Goal: Transaction & Acquisition: Purchase product/service

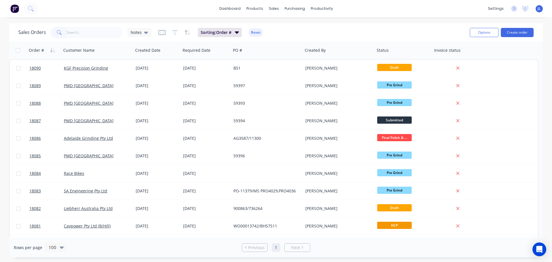
click at [83, 33] on input "text" at bounding box center [95, 32] width 56 height 11
click at [280, 27] on div at bounding box center [277, 27] width 9 height 5
click at [85, 32] on input "text" at bounding box center [95, 32] width 56 height 11
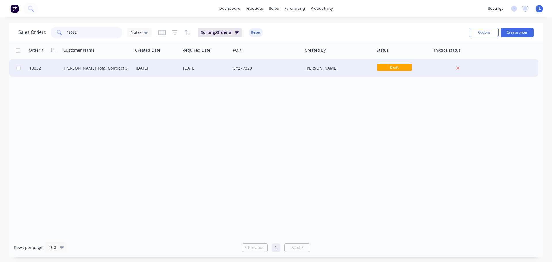
type input "18032"
click at [401, 67] on span "Draft" at bounding box center [394, 67] width 34 height 7
click at [391, 69] on span "Draft" at bounding box center [394, 67] width 34 height 7
click at [361, 70] on div "[PERSON_NAME]" at bounding box center [337, 68] width 64 height 6
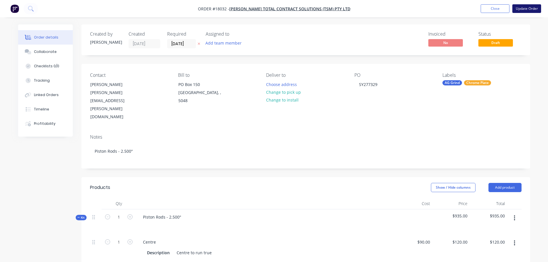
click at [525, 10] on button "Update Order" at bounding box center [526, 8] width 29 height 9
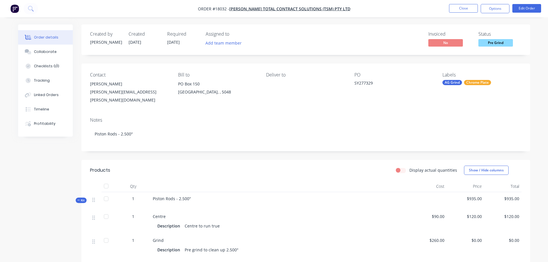
click at [495, 43] on span "Pre Grind" at bounding box center [495, 42] width 34 height 7
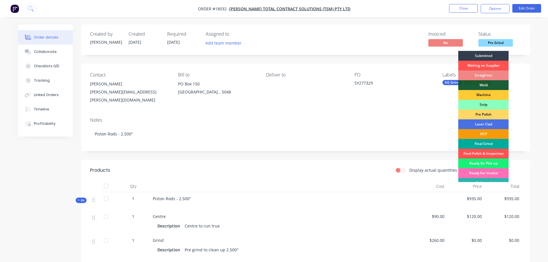
click at [488, 145] on div "Final Grind" at bounding box center [483, 144] width 50 height 10
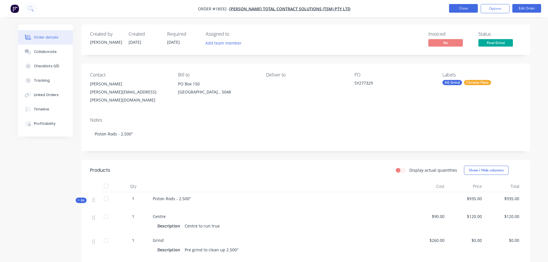
click at [458, 12] on button "Close" at bounding box center [463, 8] width 29 height 9
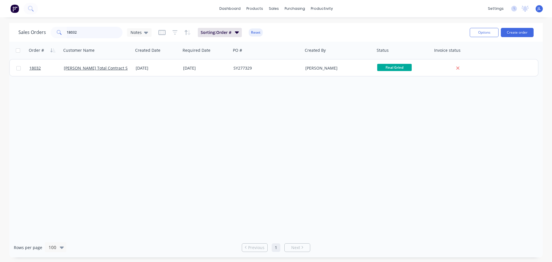
click at [78, 32] on input "18032" at bounding box center [95, 32] width 56 height 11
type input "18080"
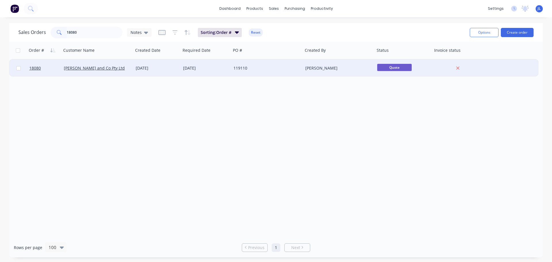
click at [287, 74] on div "119110" at bounding box center [267, 68] width 72 height 17
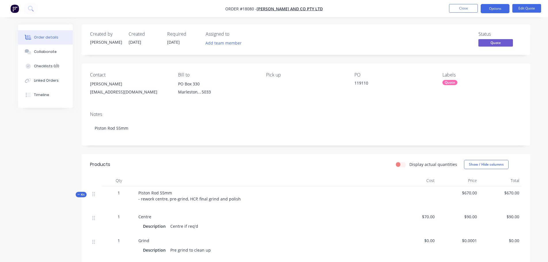
click at [494, 45] on span "Quote" at bounding box center [495, 42] width 34 height 7
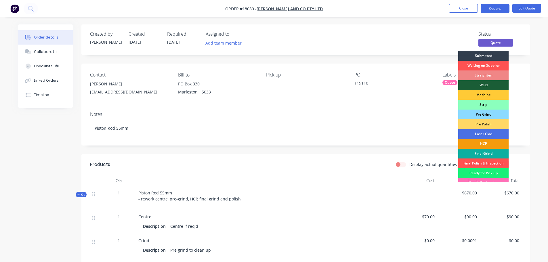
click at [489, 113] on div "Pre Grind" at bounding box center [483, 115] width 50 height 10
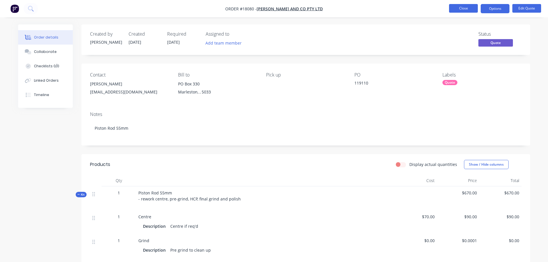
click at [469, 9] on button "Close" at bounding box center [463, 8] width 29 height 9
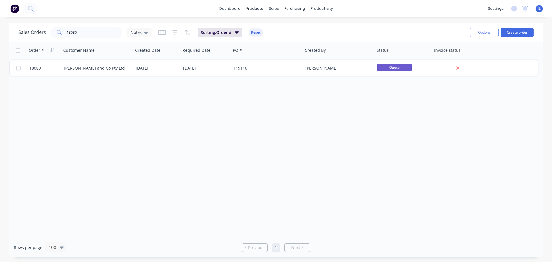
click at [289, 76] on div "18080 BL Shipway and Co Pty Ltd 01 Sep 2025 01 Sep 2025 119110 Paul O'Connor Qu…" at bounding box center [273, 68] width 529 height 18
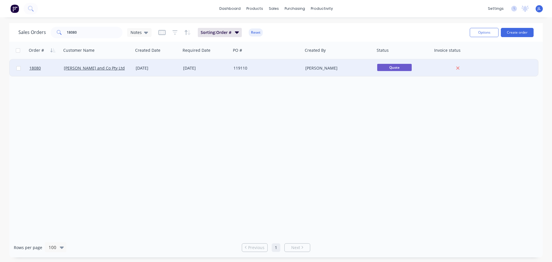
click at [289, 72] on div "119110" at bounding box center [267, 68] width 72 height 17
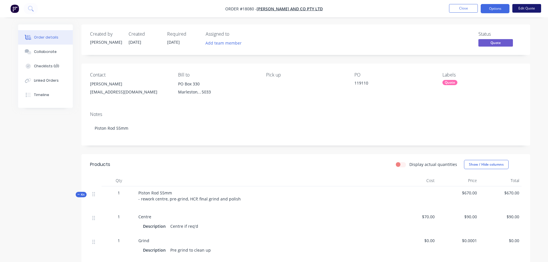
click at [517, 9] on button "Edit Quote" at bounding box center [526, 8] width 29 height 9
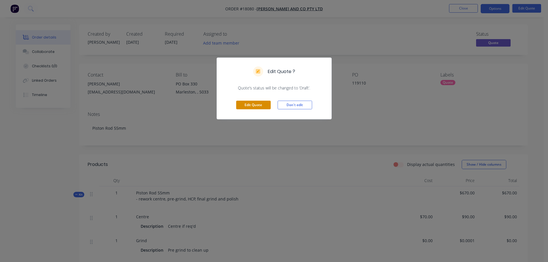
click at [256, 107] on button "Edit Quote" at bounding box center [253, 105] width 34 height 9
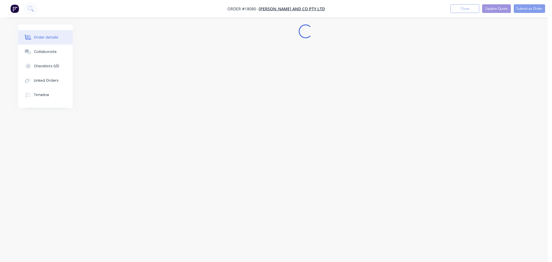
click at [256, 107] on div "Edit Quote ? Quote’s status will be changed to ‘Draft’. Edit Quote Don't edit" at bounding box center [276, 131] width 552 height 262
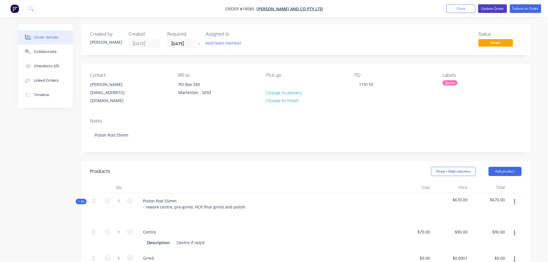
click at [494, 11] on button "Update Quote" at bounding box center [492, 8] width 29 height 9
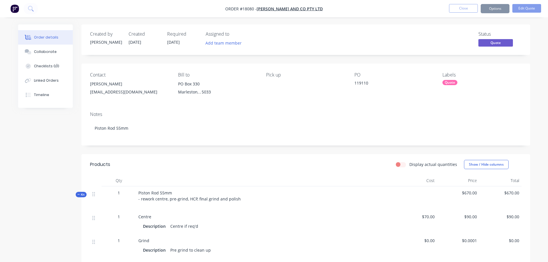
click at [498, 43] on span "Quote" at bounding box center [495, 42] width 34 height 7
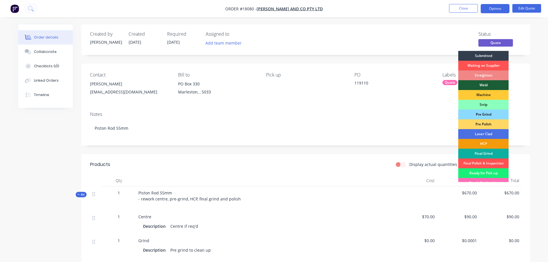
click at [485, 114] on div "Pre Grind" at bounding box center [483, 115] width 50 height 10
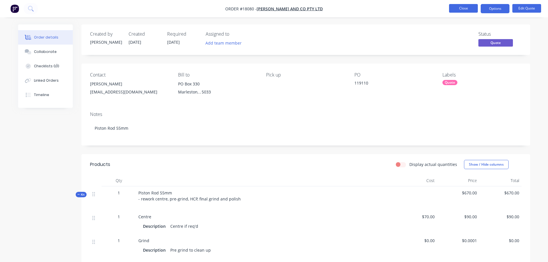
click at [452, 10] on button "Close" at bounding box center [463, 8] width 29 height 9
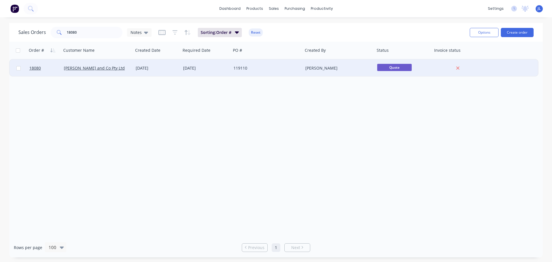
click at [394, 70] on span "Quote" at bounding box center [394, 67] width 34 height 7
click at [394, 69] on span "Quote" at bounding box center [394, 67] width 34 height 7
click at [395, 67] on span "Quote" at bounding box center [394, 67] width 34 height 7
click at [266, 70] on div "119110" at bounding box center [265, 68] width 64 height 6
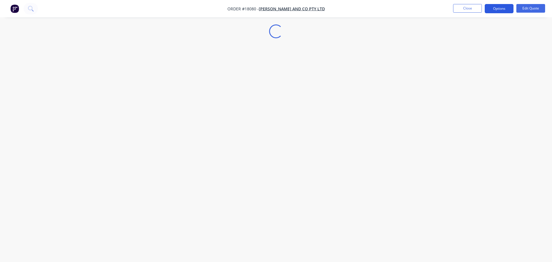
click at [503, 11] on button "Options" at bounding box center [499, 8] width 29 height 9
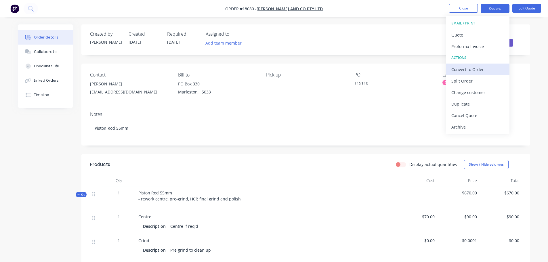
click at [475, 67] on div "Convert to Order" at bounding box center [477, 69] width 53 height 8
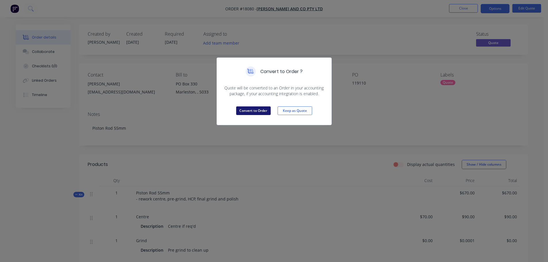
click at [263, 113] on button "Convert to Order" at bounding box center [253, 110] width 34 height 9
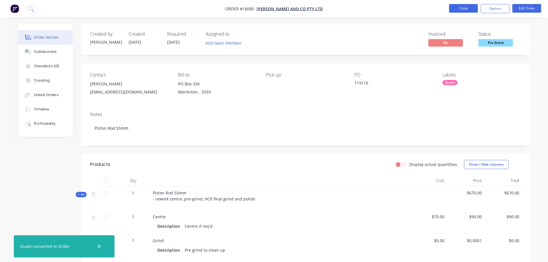
click at [455, 8] on button "Close" at bounding box center [463, 8] width 29 height 9
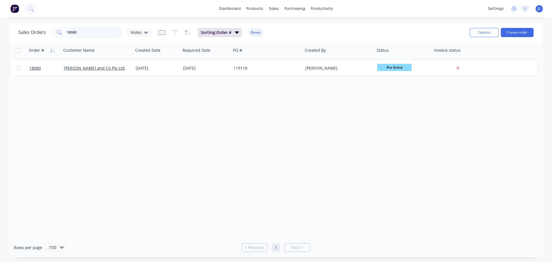
click at [85, 32] on input "18080" at bounding box center [95, 32] width 56 height 11
type input "1"
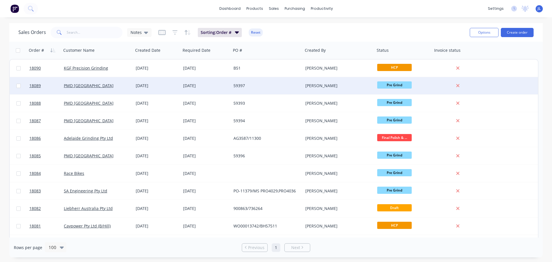
click at [266, 88] on div "59397" at bounding box center [265, 86] width 64 height 6
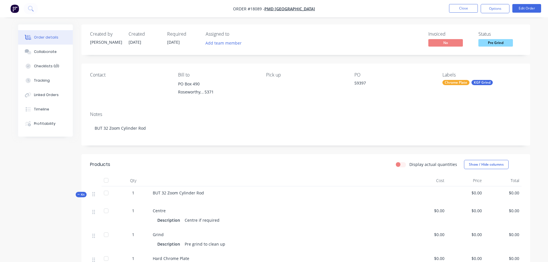
click at [459, 15] on nav "Order #18089 - PMD Australia Close Options Edit Order" at bounding box center [274, 8] width 548 height 17
click at [461, 11] on button "Close" at bounding box center [463, 8] width 29 height 9
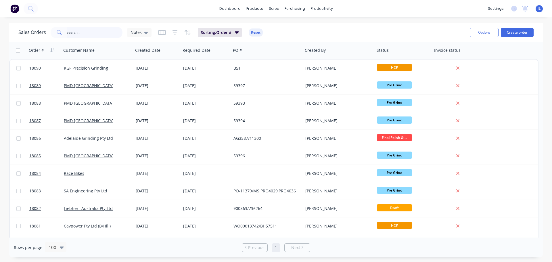
click at [109, 36] on input "text" at bounding box center [95, 32] width 56 height 11
type input "18080"
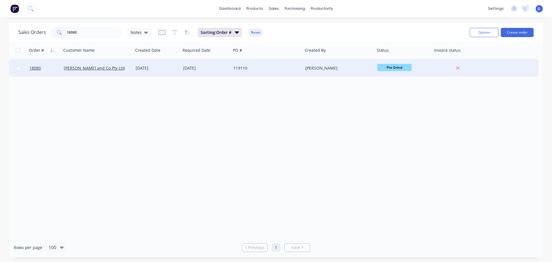
click at [299, 73] on div "119110" at bounding box center [267, 68] width 72 height 17
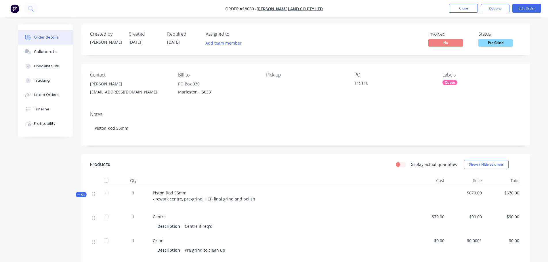
click at [446, 81] on div "Quote" at bounding box center [449, 82] width 15 height 5
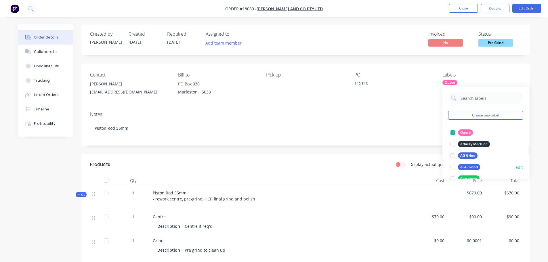
click at [453, 167] on div at bounding box center [452, 166] width 11 height 11
click at [453, 142] on div at bounding box center [452, 143] width 11 height 11
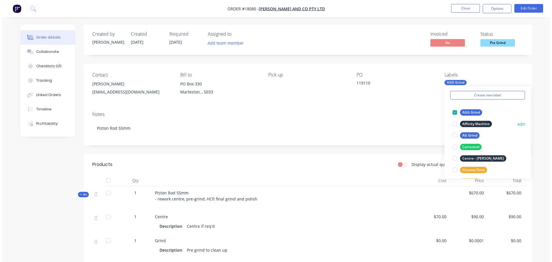
scroll to position [29, 0]
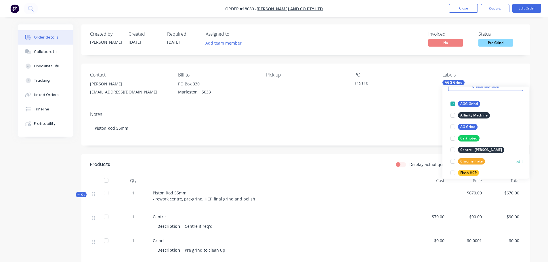
click at [452, 162] on div at bounding box center [452, 161] width 11 height 11
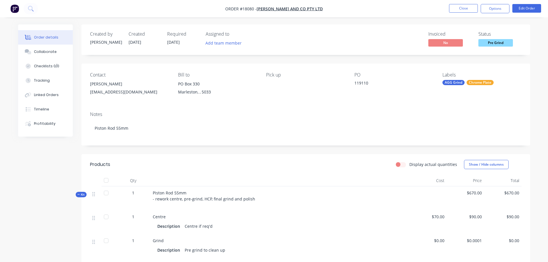
click at [350, 158] on div "Created by Paul Created 03/09/25 Required 01/09/25 Assigned to Add team member …" at bounding box center [305, 238] width 448 height 429
click at [52, 99] on button "Linked Orders" at bounding box center [45, 95] width 55 height 14
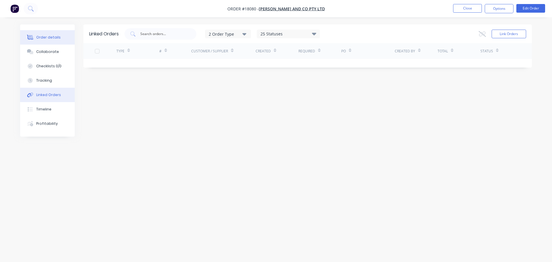
click at [44, 41] on button "Order details" at bounding box center [47, 37] width 55 height 14
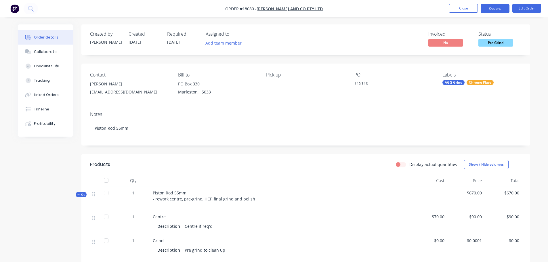
click at [497, 5] on button "Options" at bounding box center [494, 8] width 29 height 9
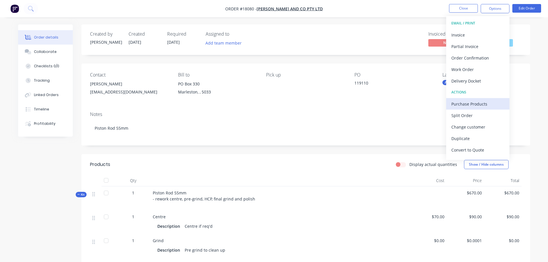
click at [479, 105] on div "Purchase Products" at bounding box center [477, 104] width 53 height 8
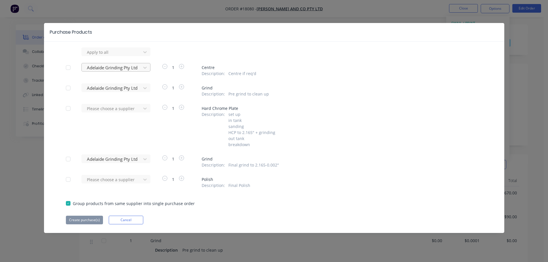
click at [100, 56] on div at bounding box center [112, 52] width 52 height 7
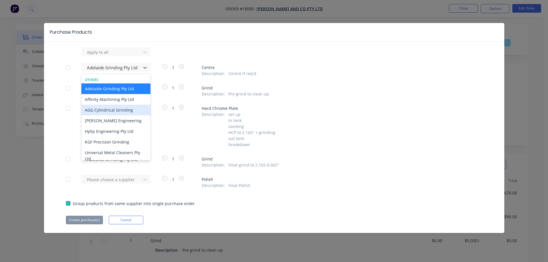
click at [99, 108] on div "AGG Cylindrical Grinding" at bounding box center [115, 110] width 69 height 11
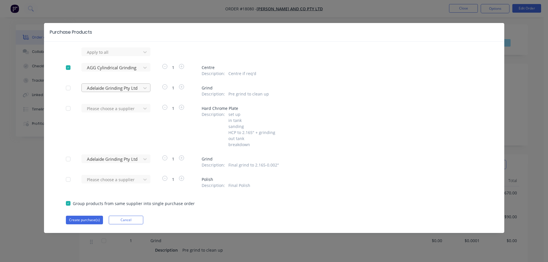
click at [109, 56] on div at bounding box center [112, 52] width 52 height 7
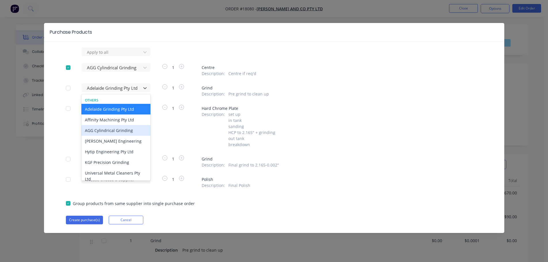
click at [107, 129] on div "AGG Cylindrical Grinding" at bounding box center [115, 130] width 69 height 11
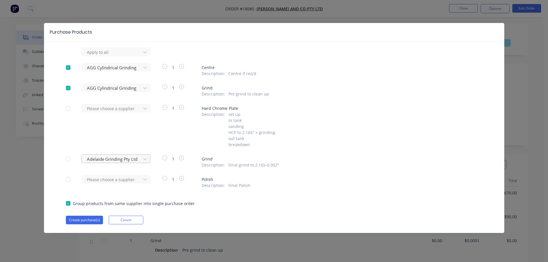
click at [110, 56] on div at bounding box center [112, 52] width 52 height 7
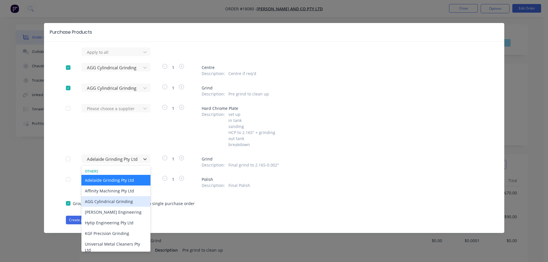
click at [109, 200] on div "AGG Cylindrical Grinding" at bounding box center [115, 201] width 69 height 11
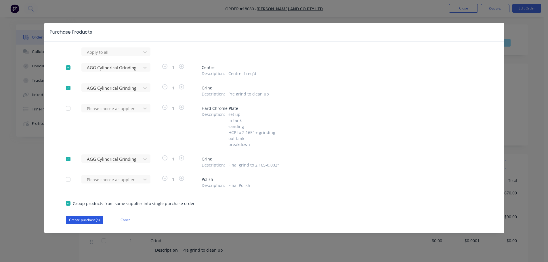
click at [93, 220] on button "Create purchase(s)" at bounding box center [84, 220] width 37 height 9
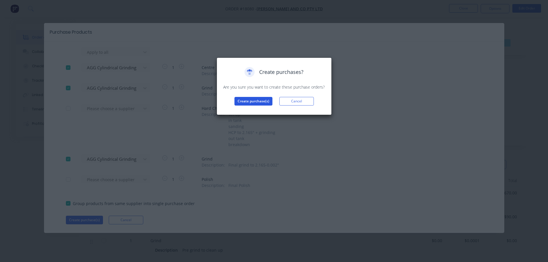
click at [258, 102] on button "Create purchase(s)" at bounding box center [253, 101] width 38 height 9
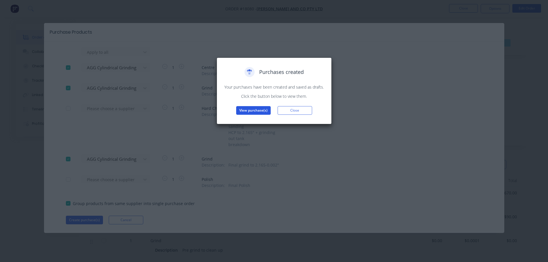
click at [254, 112] on button "View purchase(s)" at bounding box center [253, 110] width 34 height 9
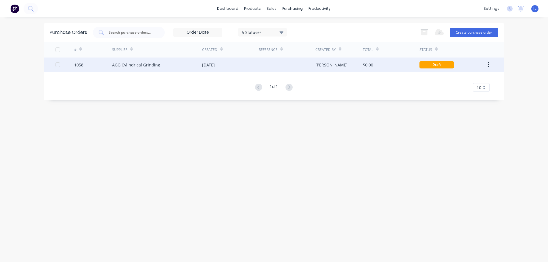
click at [212, 68] on div "[DATE]" at bounding box center [230, 64] width 57 height 14
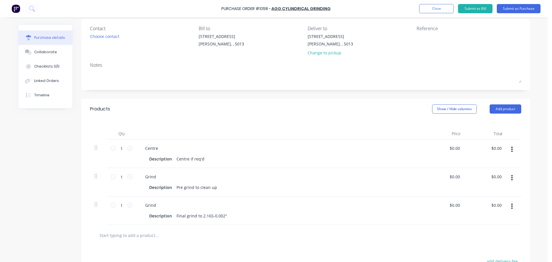
scroll to position [86, 0]
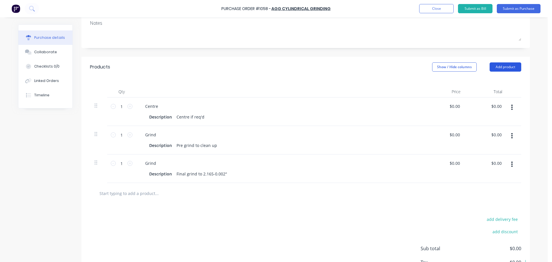
click at [509, 67] on button "Add product" at bounding box center [506, 66] width 32 height 9
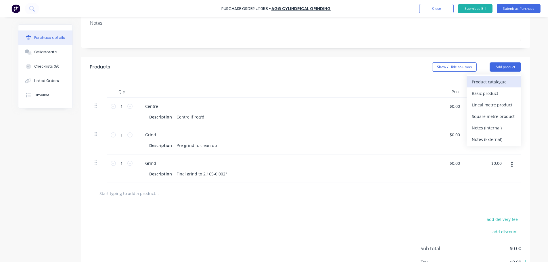
click at [497, 81] on div "Product catalogue" at bounding box center [494, 82] width 44 height 8
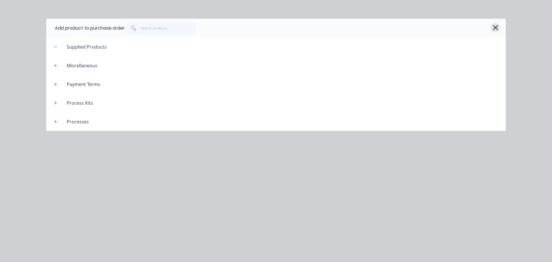
click at [495, 28] on icon "button" at bounding box center [495, 28] width 6 height 8
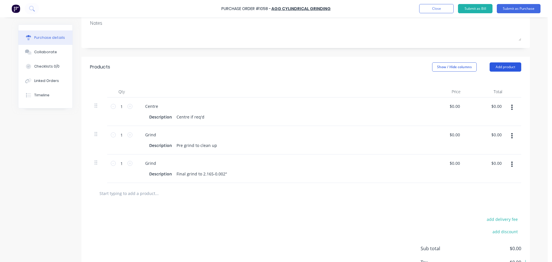
click at [509, 70] on button "Add product" at bounding box center [506, 66] width 32 height 9
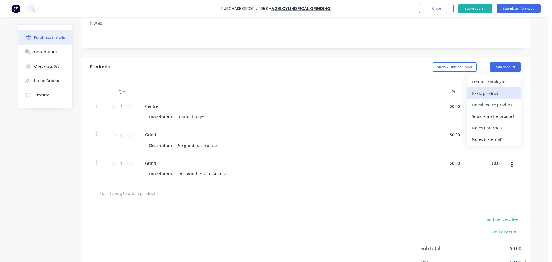
click at [500, 95] on div "Basic product" at bounding box center [494, 93] width 44 height 8
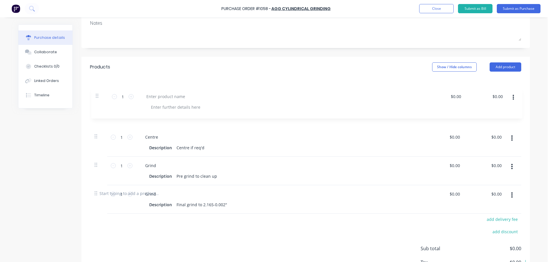
drag, startPoint x: 93, startPoint y: 191, endPoint x: 96, endPoint y: 93, distance: 97.8
click at [96, 93] on div "Qty Price Total 1 1 Centre Description Centre if req'd $0.00 $0.00 $0.00 $0.00 …" at bounding box center [305, 129] width 448 height 105
click at [149, 101] on div at bounding box center [279, 112] width 287 height 31
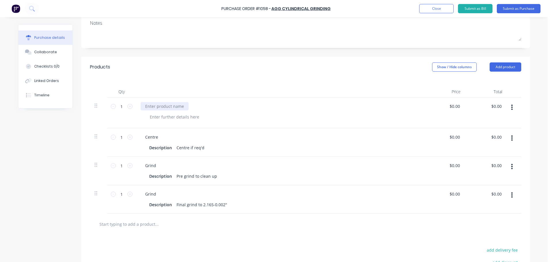
click at [149, 103] on div at bounding box center [165, 106] width 48 height 8
drag, startPoint x: 179, startPoint y: 108, endPoint x: 139, endPoint y: 107, distance: 40.8
click at [141, 107] on div "Piston Rod 55mm" at bounding box center [162, 106] width 43 height 8
copy div "Piston Rod 55mm"
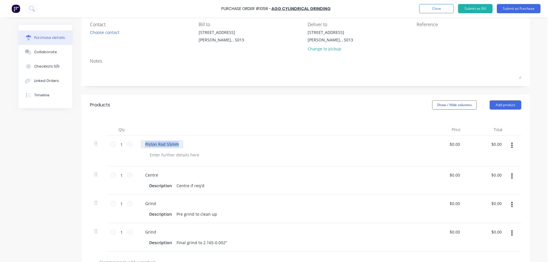
scroll to position [0, 0]
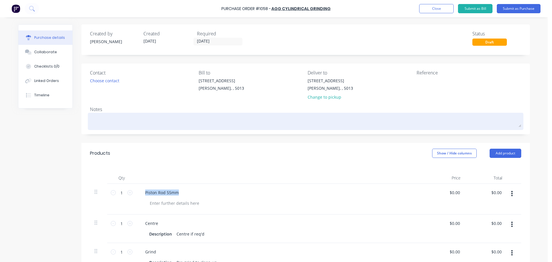
click at [126, 127] on textarea at bounding box center [305, 120] width 431 height 13
type textarea "x"
type textarea "P"
type textarea "x"
type textarea "Pi"
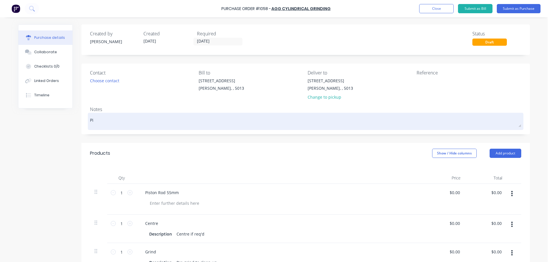
type textarea "x"
type textarea "Pis"
type textarea "x"
type textarea "Pist"
type textarea "x"
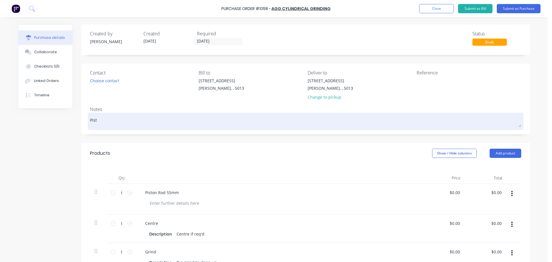
type textarea "Pisto"
type textarea "x"
type textarea "Piston"
type textarea "x"
type textarea "Piston"
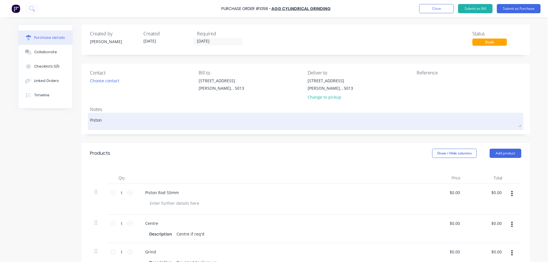
type textarea "x"
type textarea "Piston R"
type textarea "x"
type textarea "Piston Ro"
type textarea "x"
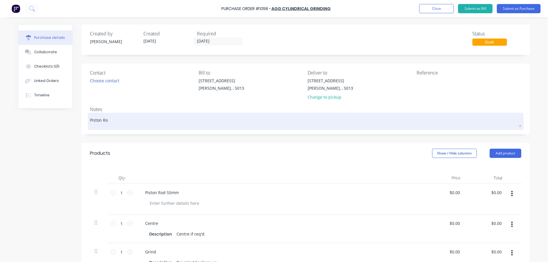
type textarea "Piston Rod"
type textarea "x"
type textarea "Piston Rod"
type textarea "x"
type textarea "Piston Rod -"
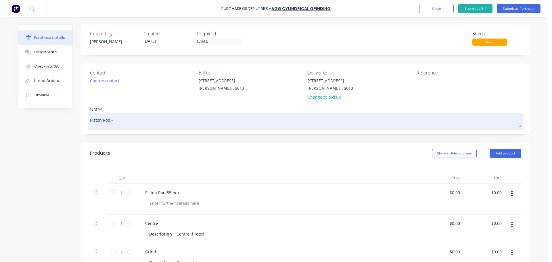
type textarea "x"
type textarea "Piston Rod -"
type textarea "x"
type textarea "Piston Rod - 5"
type textarea "x"
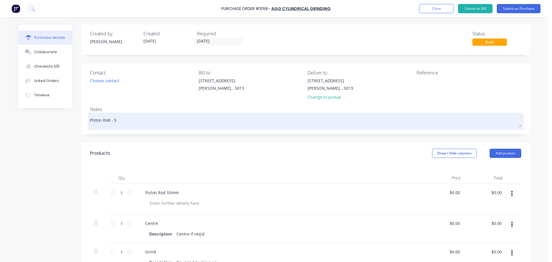
type textarea "Piston Rod - 55"
type textarea "x"
type textarea "Piston Rod - 55m"
type textarea "x"
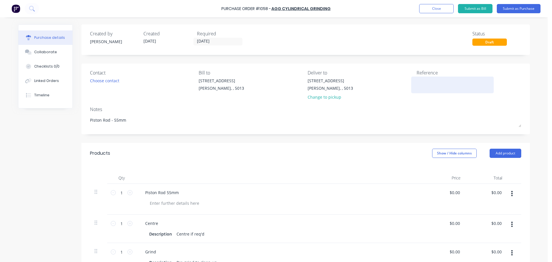
type textarea "Piston Rod - 55mm"
type textarea "x"
type textarea "Piston Rod - 55mm"
click at [430, 80] on textarea at bounding box center [453, 84] width 72 height 13
click at [182, 193] on div "Piston Rod 55mm" at bounding box center [280, 192] width 278 height 8
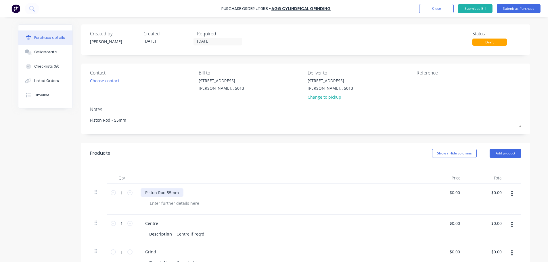
click at [179, 192] on div "Piston Rod 55mm" at bounding box center [162, 192] width 43 height 8
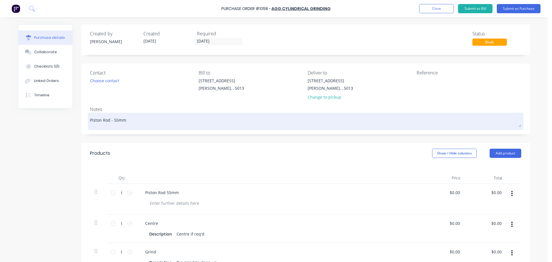
click at [139, 122] on textarea "Piston Rod - 55mm" at bounding box center [305, 120] width 431 height 13
type textarea "x"
type textarea "Piston Rod - 55mm"
type textarea "x"
type textarea "Piston Rod - 55mm -"
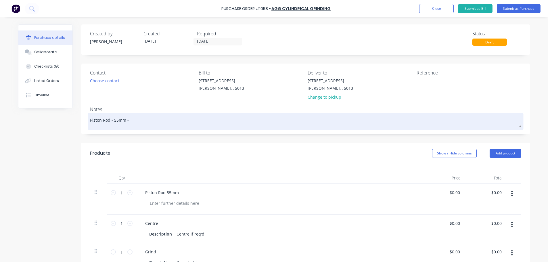
type textarea "x"
type textarea "Piston Rod - 55mm -"
type textarea "x"
type textarea "Piston Rod - 55mm - T"
type textarea "x"
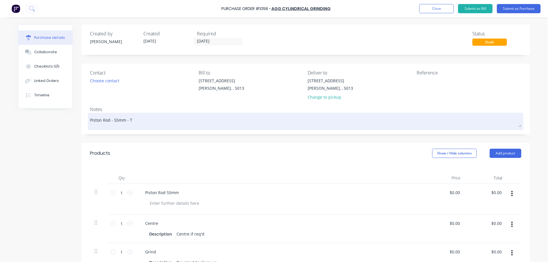
type textarea "Piston Rod - 55mm - TC"
type textarea "x"
type textarea "Piston Rod - 55mm - TC1"
type textarea "x"
type textarea "Piston Rod - 55mm - TC18"
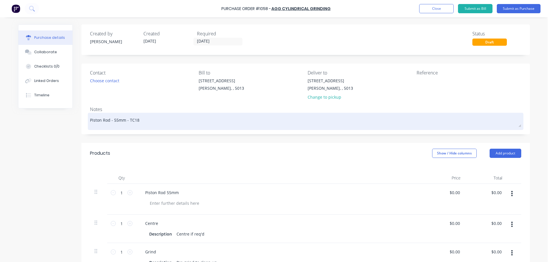
type textarea "x"
type textarea "Piston Rod - 55mm - TC180"
type textarea "x"
type textarea "Piston Rod - 55mm - TC1808"
type textarea "x"
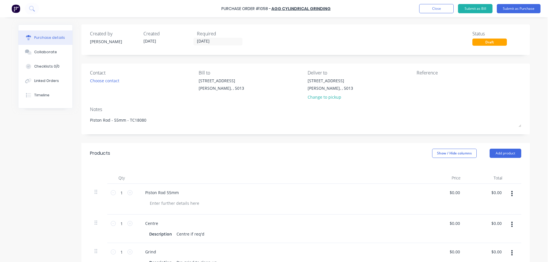
type textarea "Piston Rod - 55mm - TC18080"
type textarea "x"
type textarea "Piston Rod - 55mm - TC18080"
click at [31, 165] on div "Created by Jarred Created 03/09/25 Required 03/09/25 Status Draft Contact Choos…" at bounding box center [274, 219] width 512 height 391
click at [531, 10] on button "Submit as Purchase" at bounding box center [519, 8] width 44 height 9
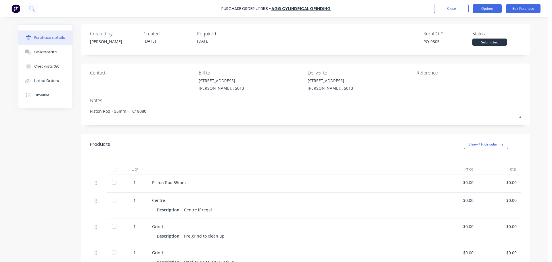
click at [488, 11] on button "Options" at bounding box center [487, 8] width 29 height 9
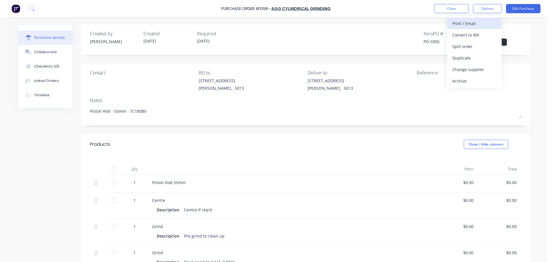
click at [488, 25] on div "Print / Email" at bounding box center [474, 23] width 44 height 8
click at [485, 45] on div "Without pricing" at bounding box center [474, 46] width 44 height 8
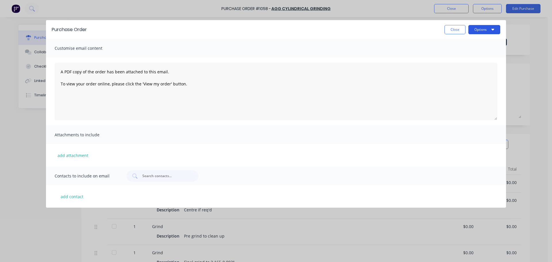
click at [486, 31] on button "Options" at bounding box center [484, 29] width 32 height 9
click at [479, 42] on div "Print" at bounding box center [473, 44] width 44 height 8
click at [457, 29] on button "Close" at bounding box center [454, 29] width 21 height 9
type textarea "x"
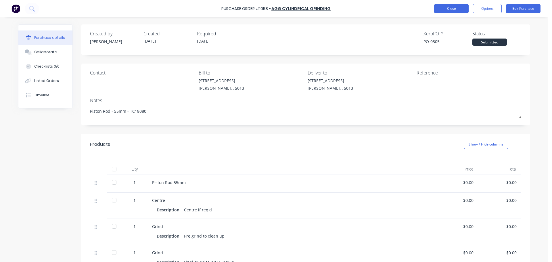
click at [460, 9] on button "Close" at bounding box center [451, 8] width 34 height 9
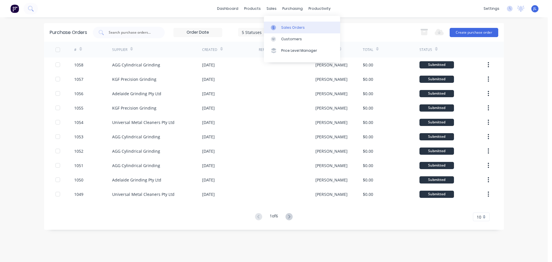
click at [277, 26] on div at bounding box center [275, 27] width 9 height 5
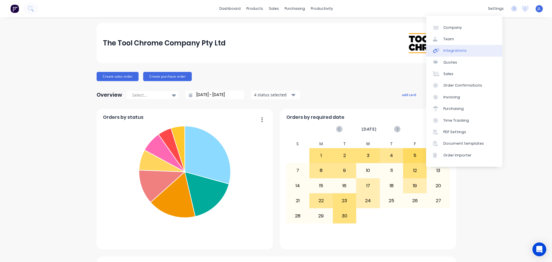
click at [455, 48] on div "Integrations" at bounding box center [454, 50] width 23 height 5
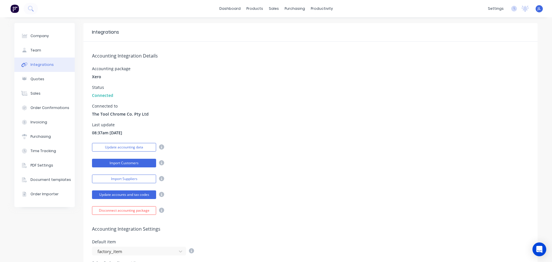
click at [136, 162] on button "Import Customers" at bounding box center [124, 163] width 64 height 9
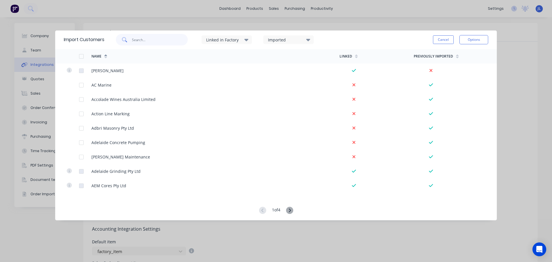
click at [143, 41] on input "text" at bounding box center [160, 39] width 56 height 11
type input "van"
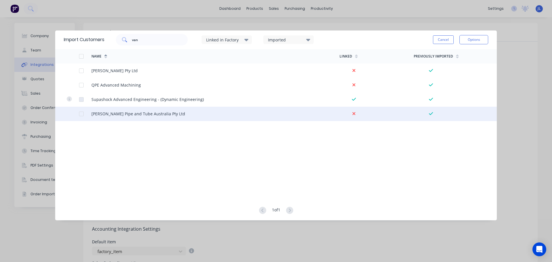
click at [82, 114] on div at bounding box center [81, 113] width 11 height 11
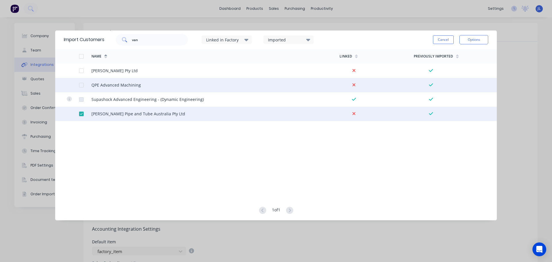
click at [83, 84] on div at bounding box center [81, 84] width 11 height 11
click at [463, 40] on button "Options" at bounding box center [473, 39] width 29 height 9
click at [457, 57] on div "Import selected customers" at bounding box center [461, 56] width 44 height 14
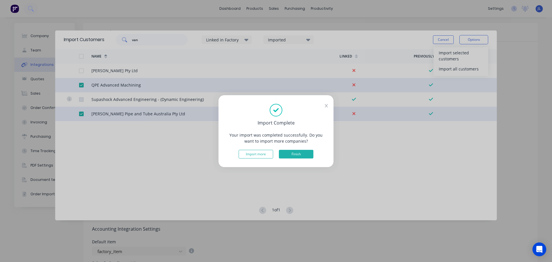
click at [308, 157] on button "Finish" at bounding box center [296, 154] width 34 height 9
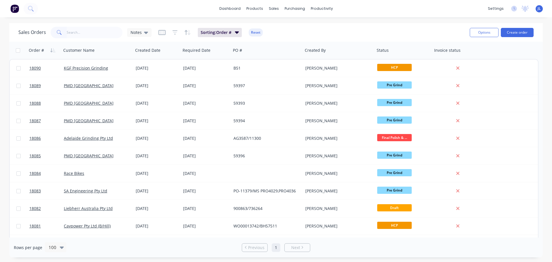
click at [88, 28] on input "text" at bounding box center [95, 32] width 56 height 11
type input "4"
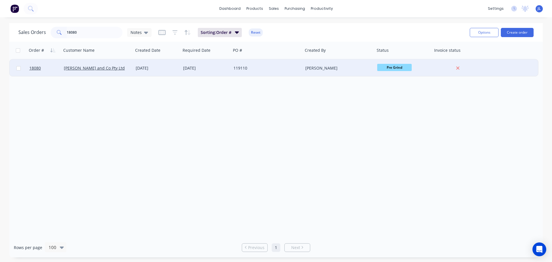
type input "18080"
click at [349, 69] on div "[PERSON_NAME]" at bounding box center [337, 68] width 64 height 6
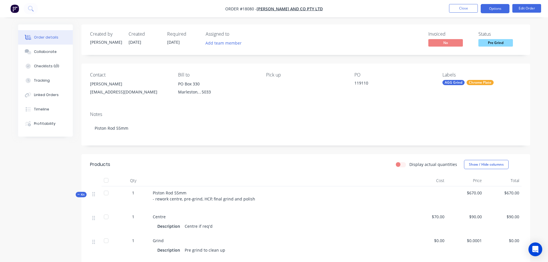
click at [493, 12] on button "Options" at bounding box center [494, 8] width 29 height 9
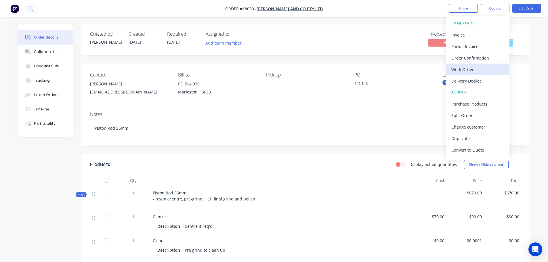
click at [473, 70] on div "Work Order" at bounding box center [477, 69] width 53 height 8
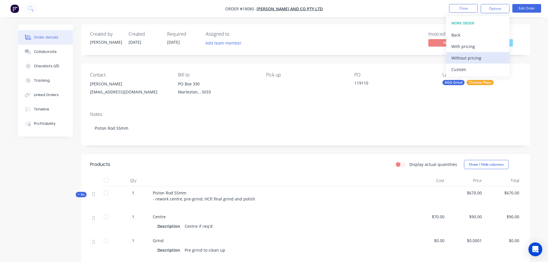
click at [466, 60] on div "Without pricing" at bounding box center [477, 58] width 53 height 8
